Goal: Information Seeking & Learning: Learn about a topic

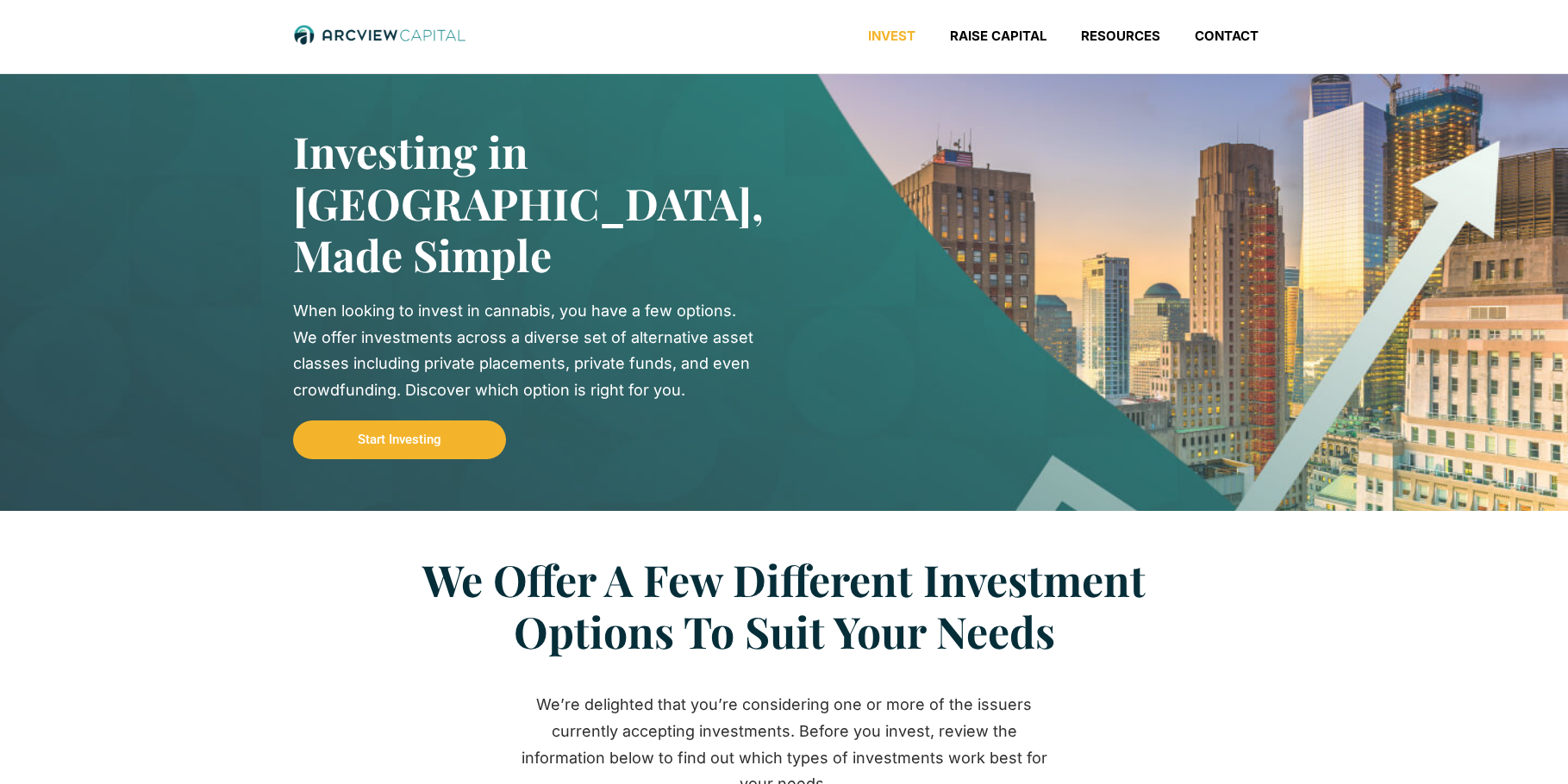
click at [893, 33] on link "Invest" at bounding box center [892, 36] width 82 height 17
click at [987, 31] on link "Raise Capital" at bounding box center [997, 36] width 131 height 17
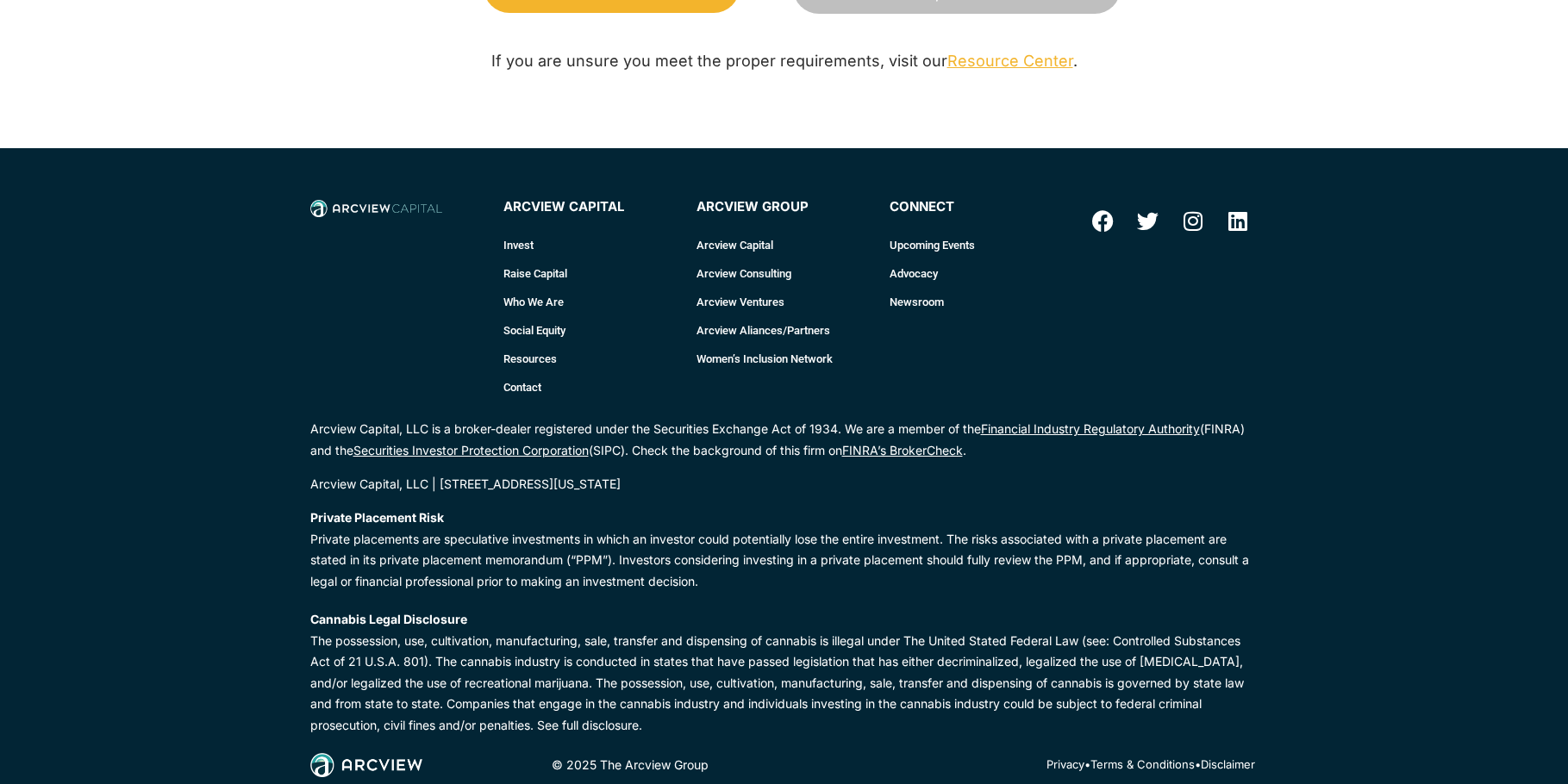
scroll to position [2473, 0]
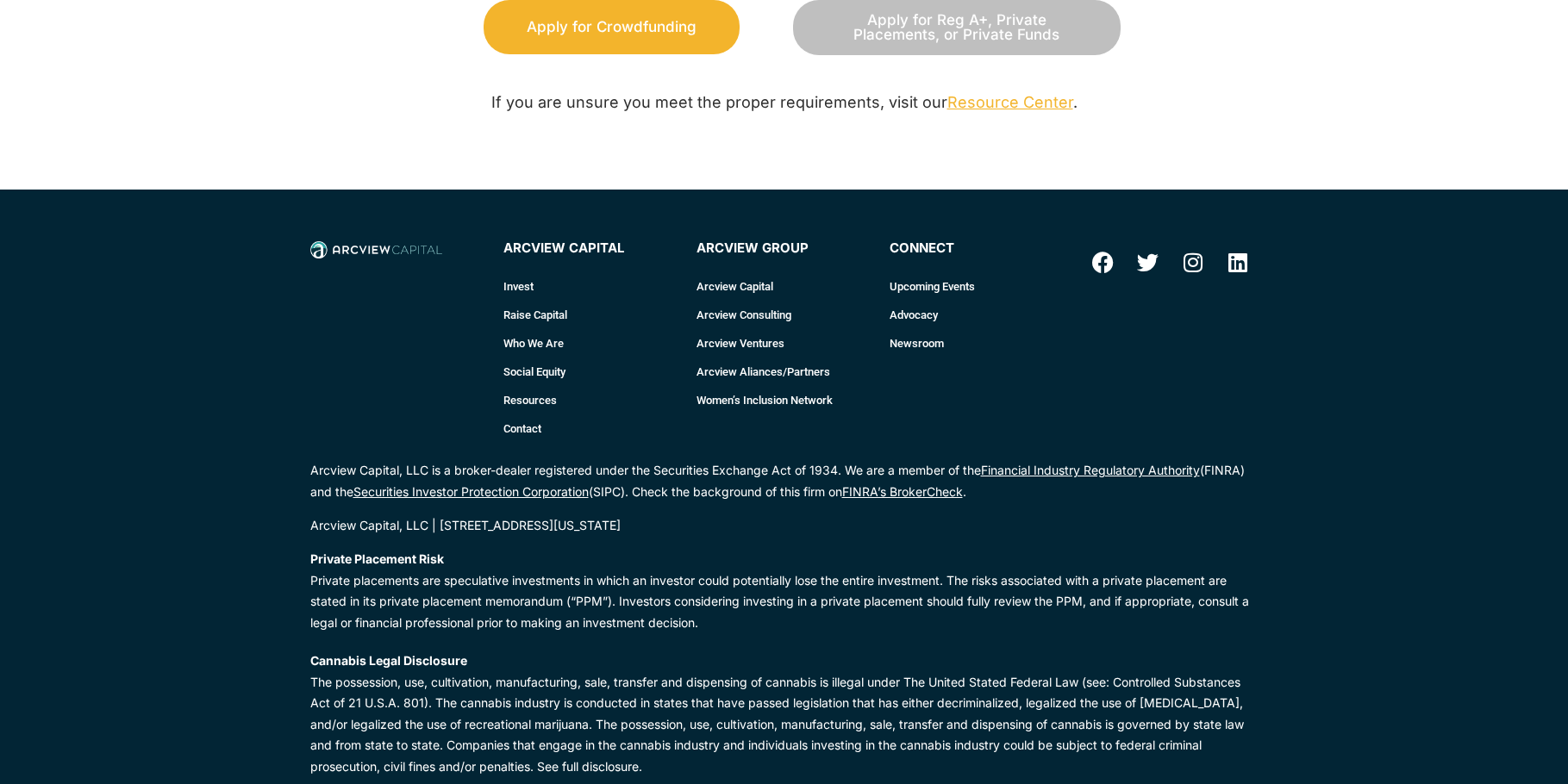
click at [538, 310] on link "Raise Capital" at bounding box center [592, 314] width 176 height 28
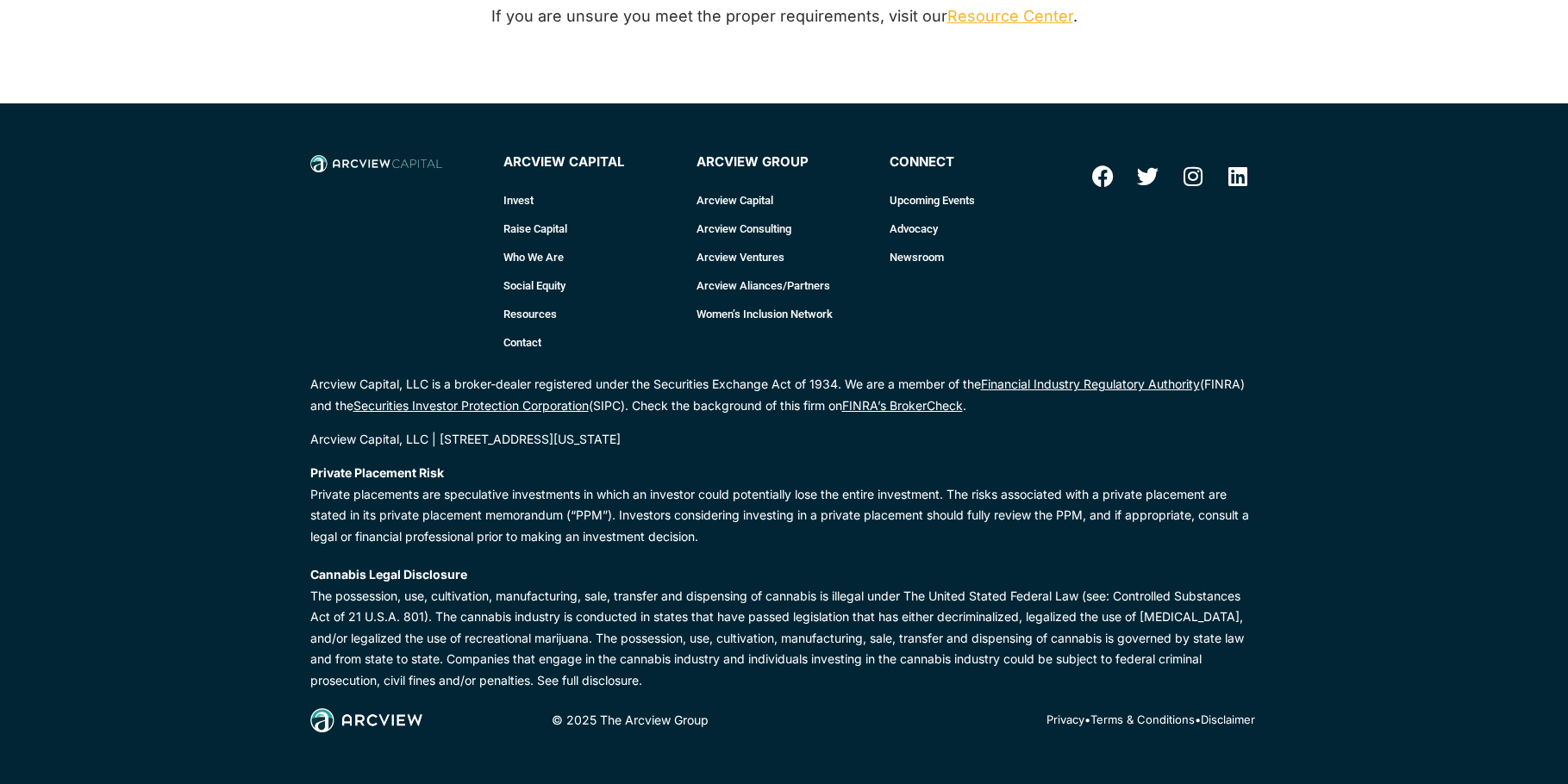
scroll to position [2473, 0]
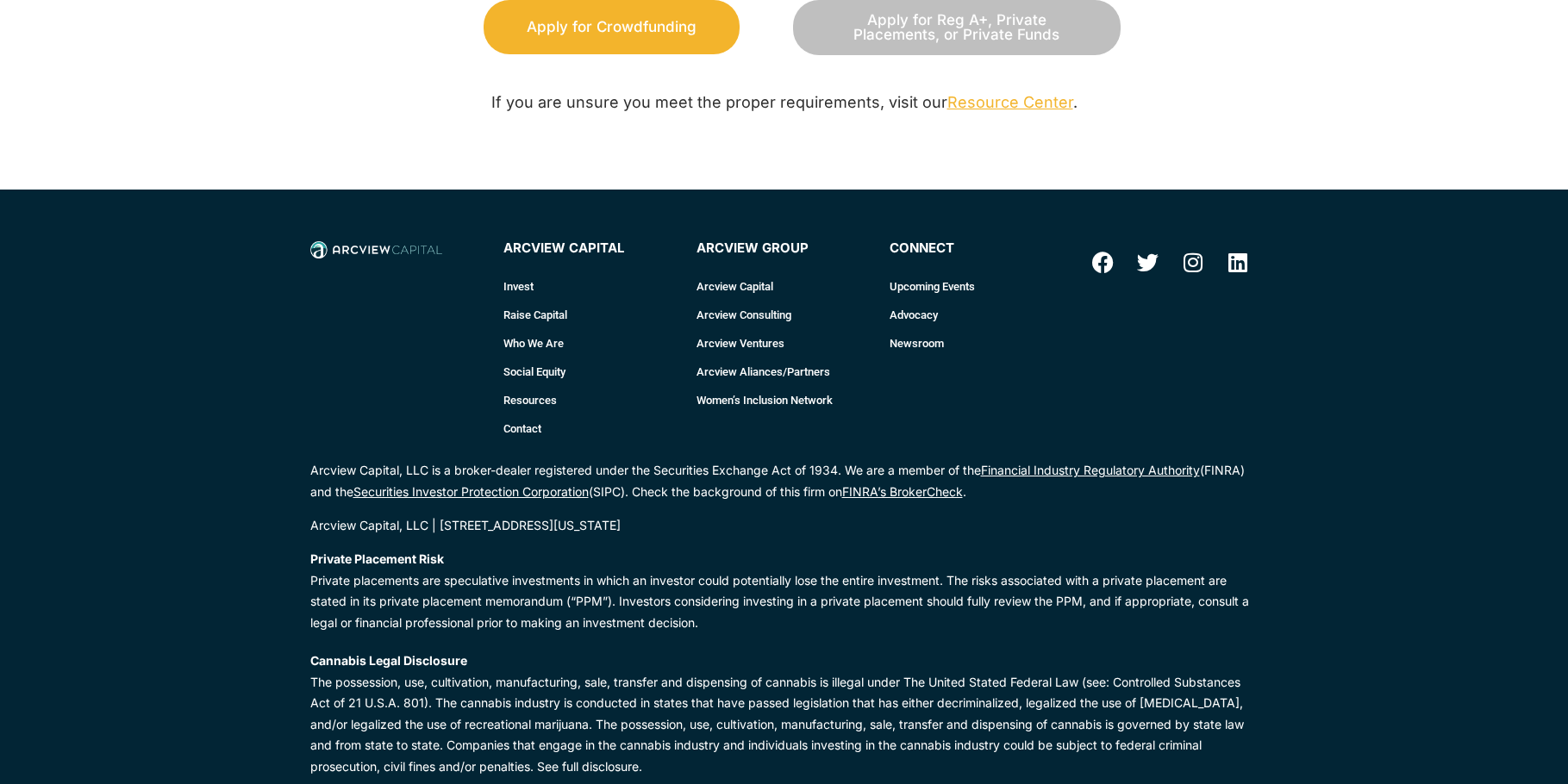
click at [754, 366] on link "Arcview Aliances/Partners" at bounding box center [784, 371] width 176 height 28
click at [809, 390] on link "Women’s Inclusion Network" at bounding box center [784, 399] width 176 height 28
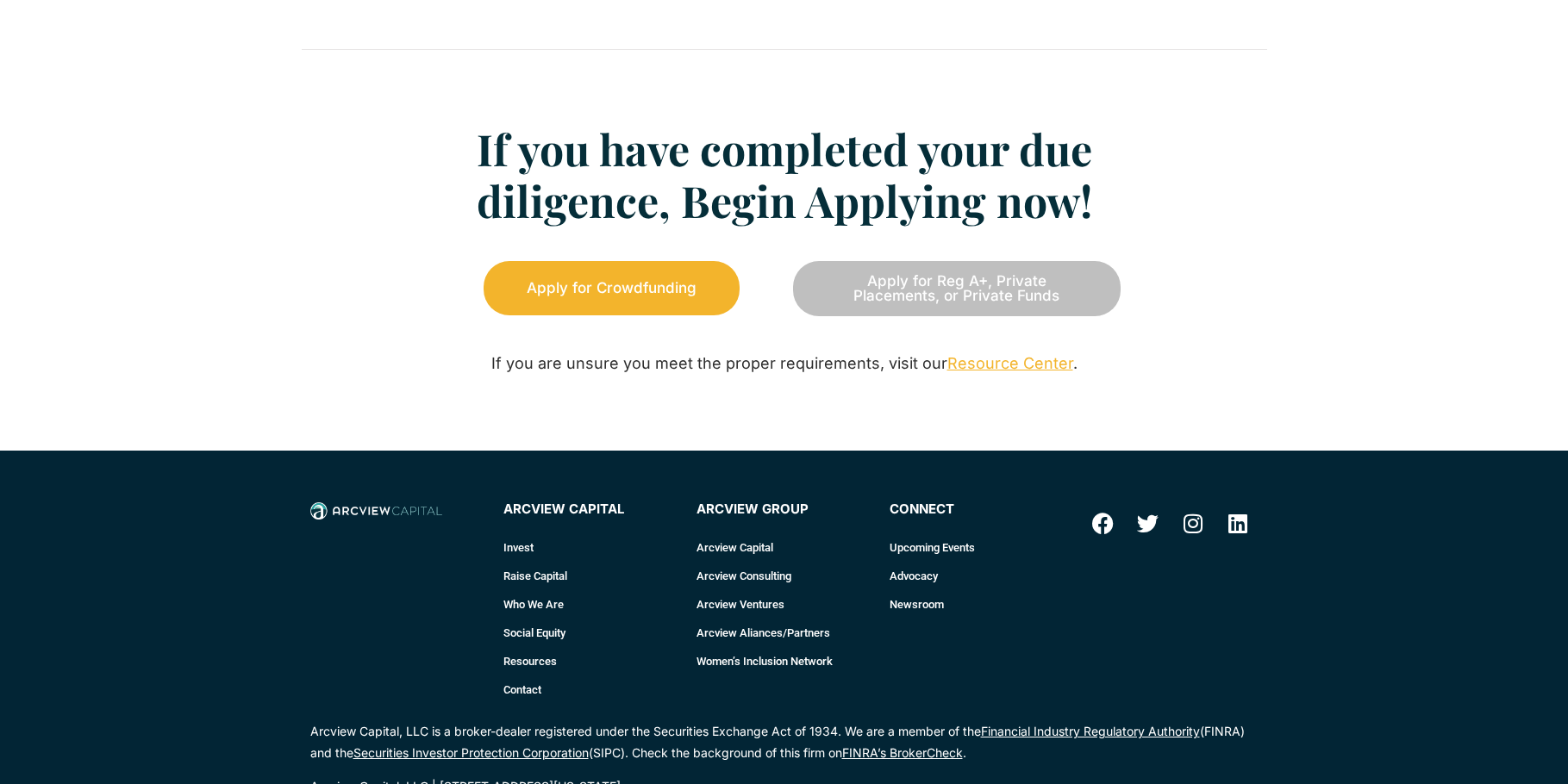
scroll to position [1956, 0]
